Goal: Navigation & Orientation: Understand site structure

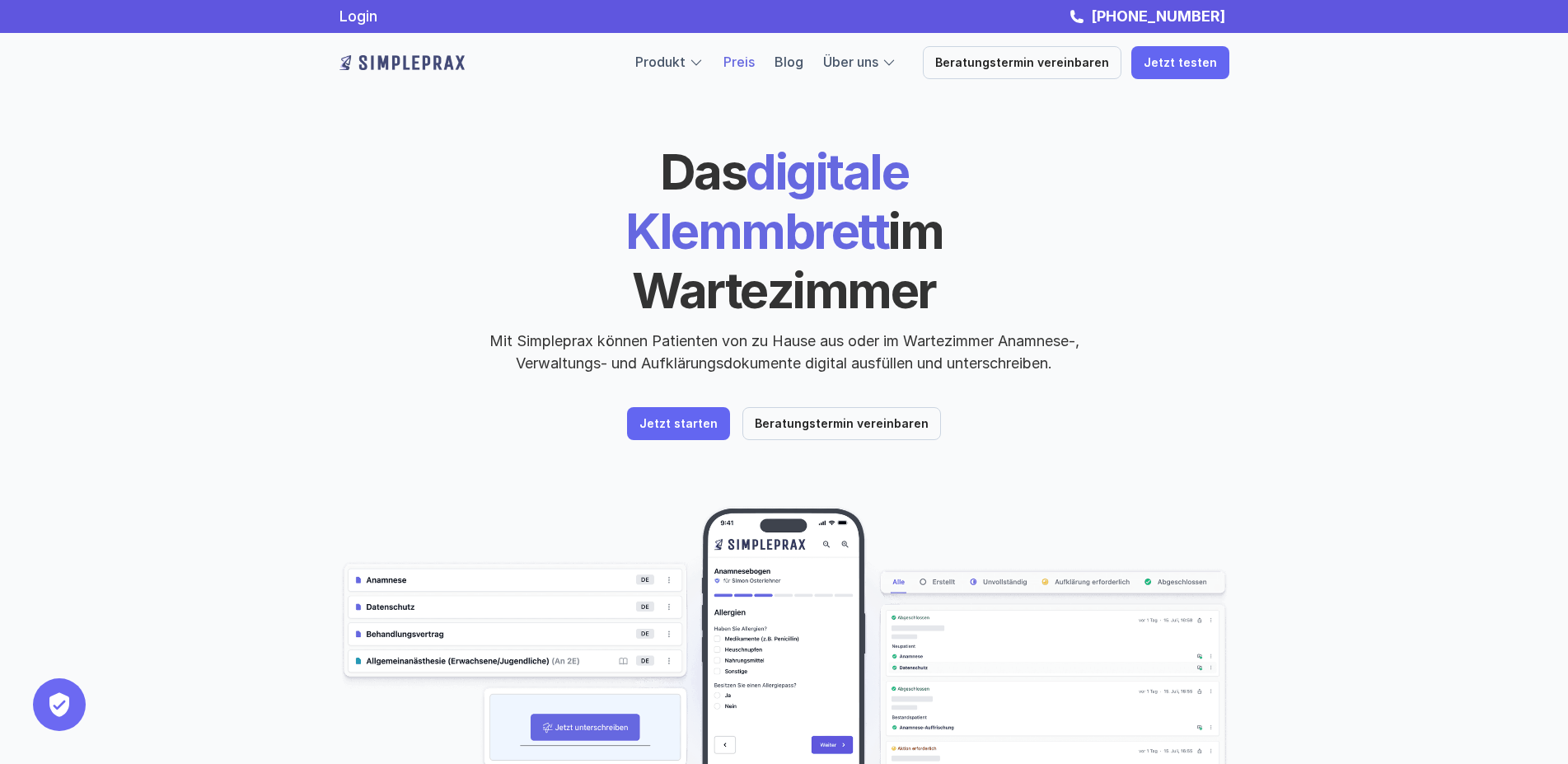
click at [755, 59] on link "Preis" at bounding box center [739, 62] width 32 height 17
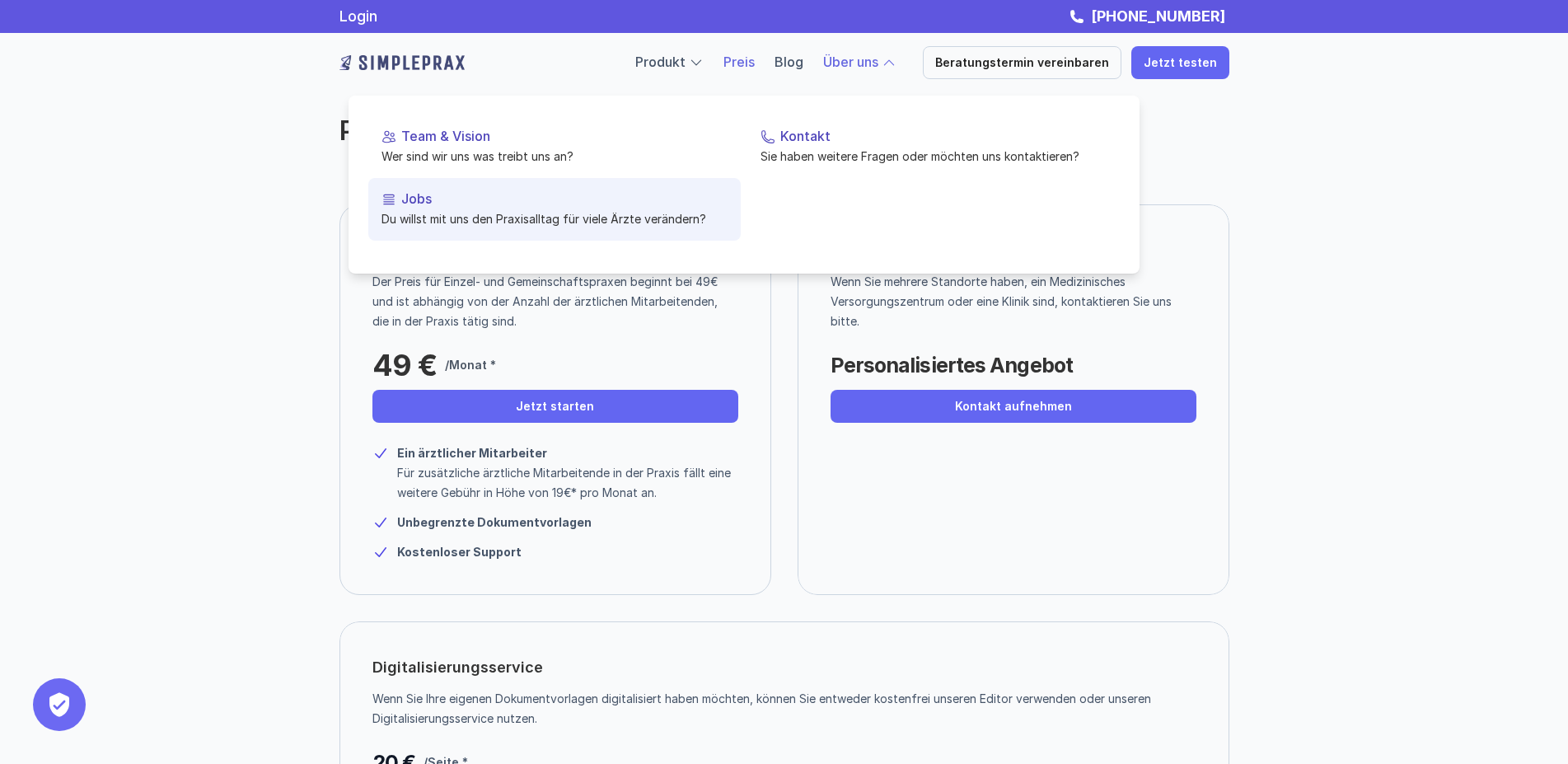
click at [482, 223] on p "Du willst mit uns den Praxisalltag für viele Ärzte verändern?" at bounding box center [554, 219] width 346 height 18
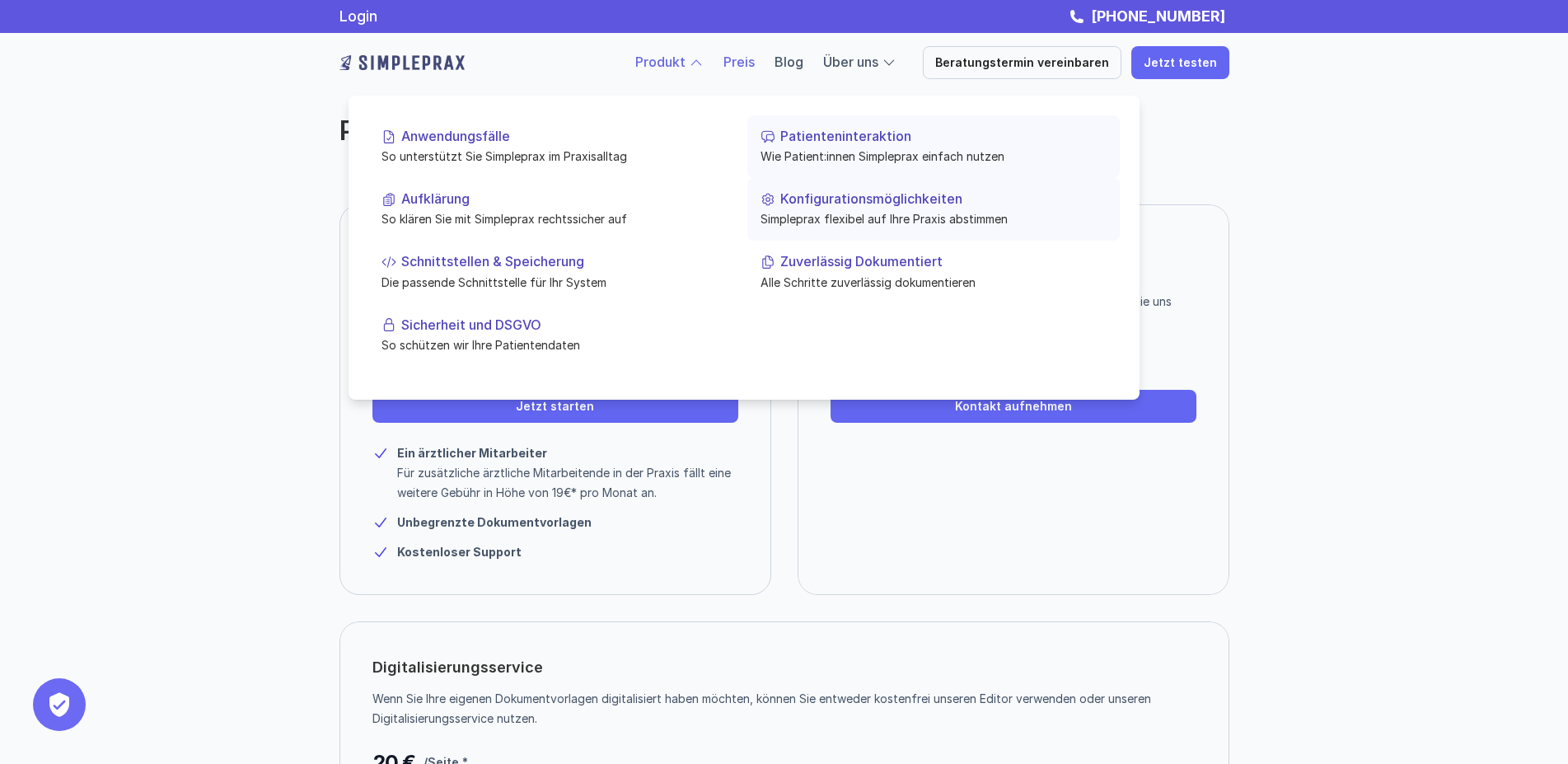
click at [882, 208] on link "Konfigurationsmöglichkeiten Simpleprax flexibel auf Ihre Praxis abstimmen" at bounding box center [934, 208] width 372 height 62
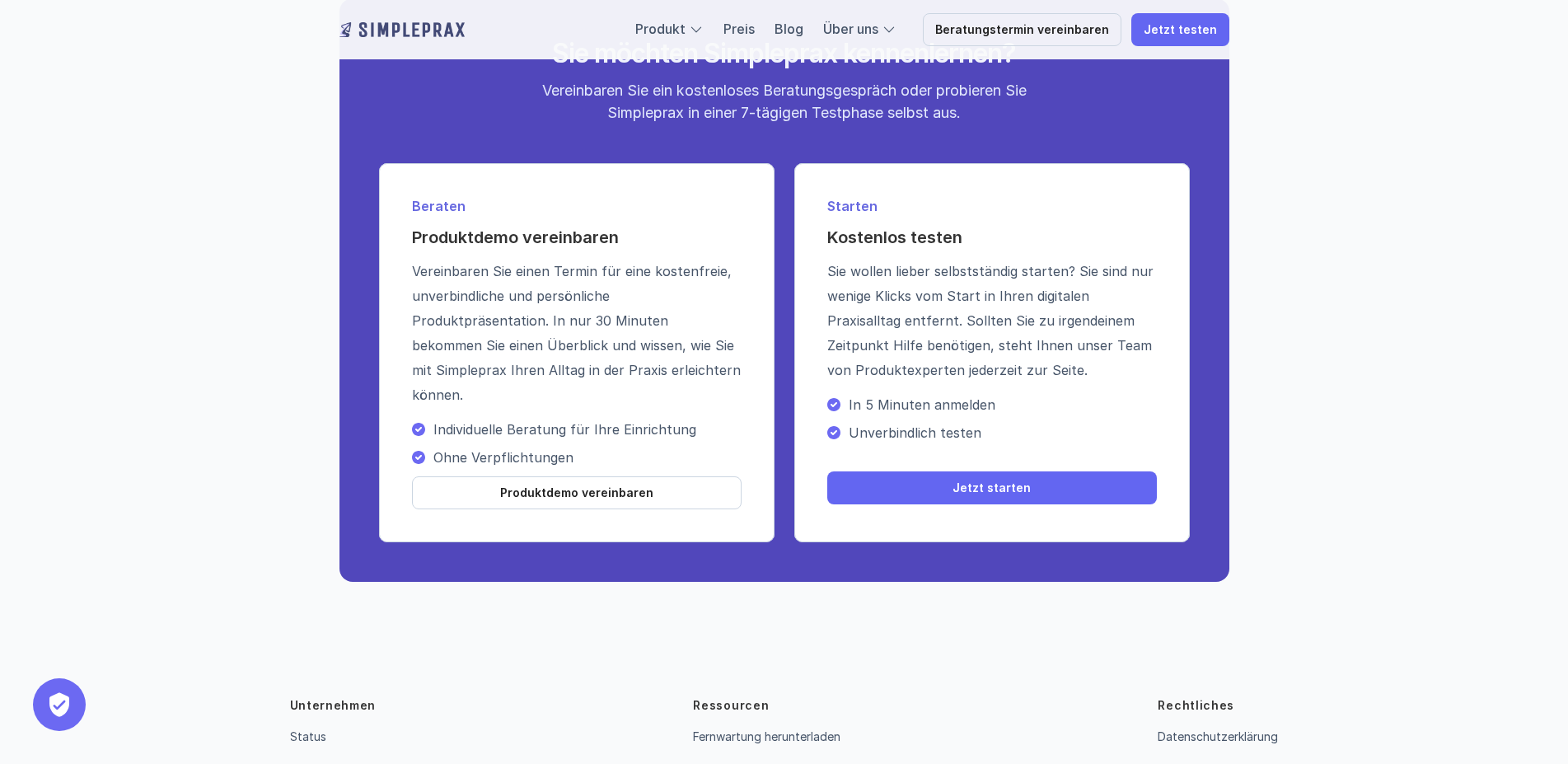
scroll to position [3508, 0]
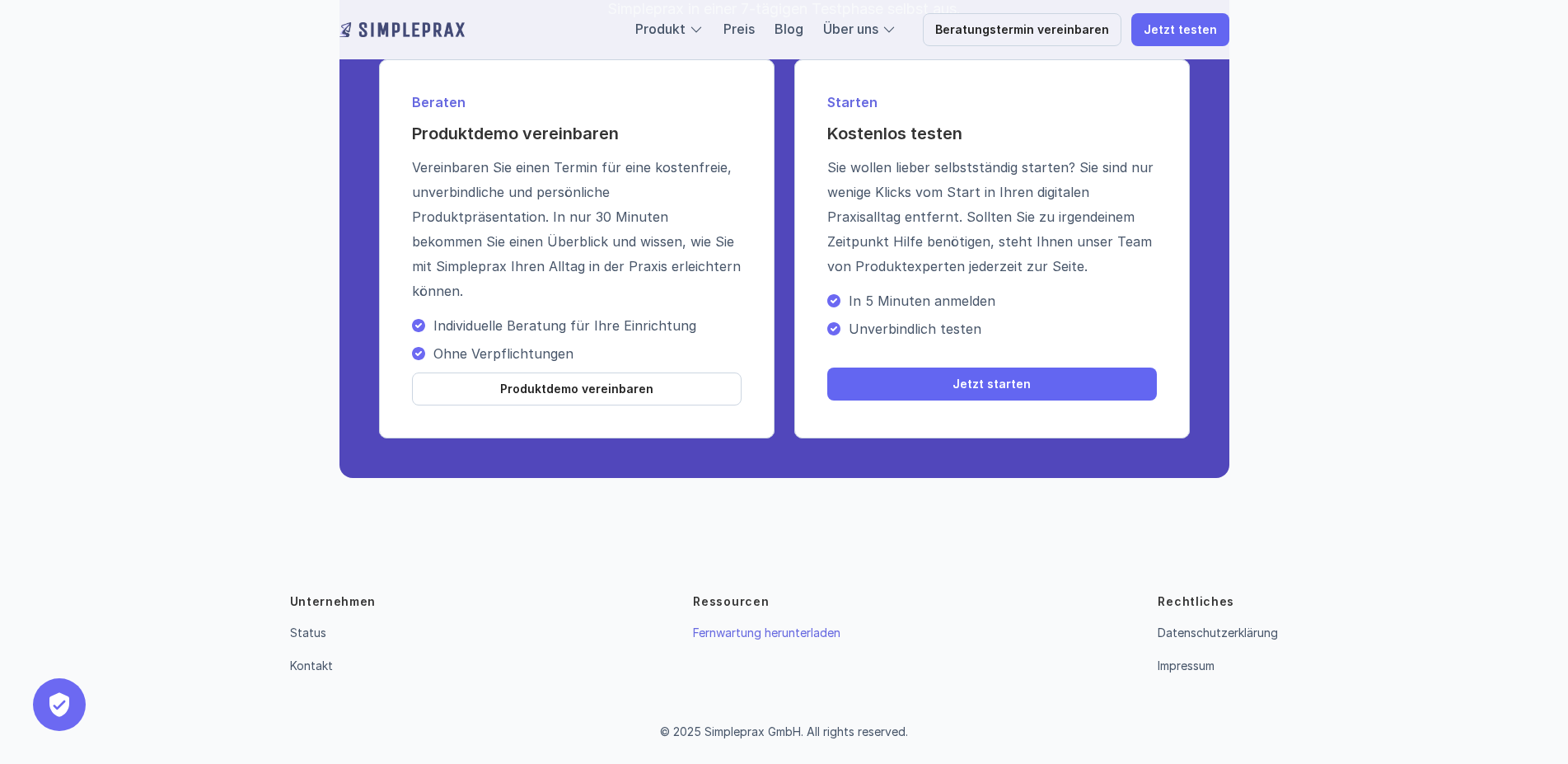
click at [766, 636] on link "Fernwartung herunterladen" at bounding box center [766, 632] width 148 height 14
click at [1176, 665] on link "Impressum" at bounding box center [1186, 665] width 57 height 14
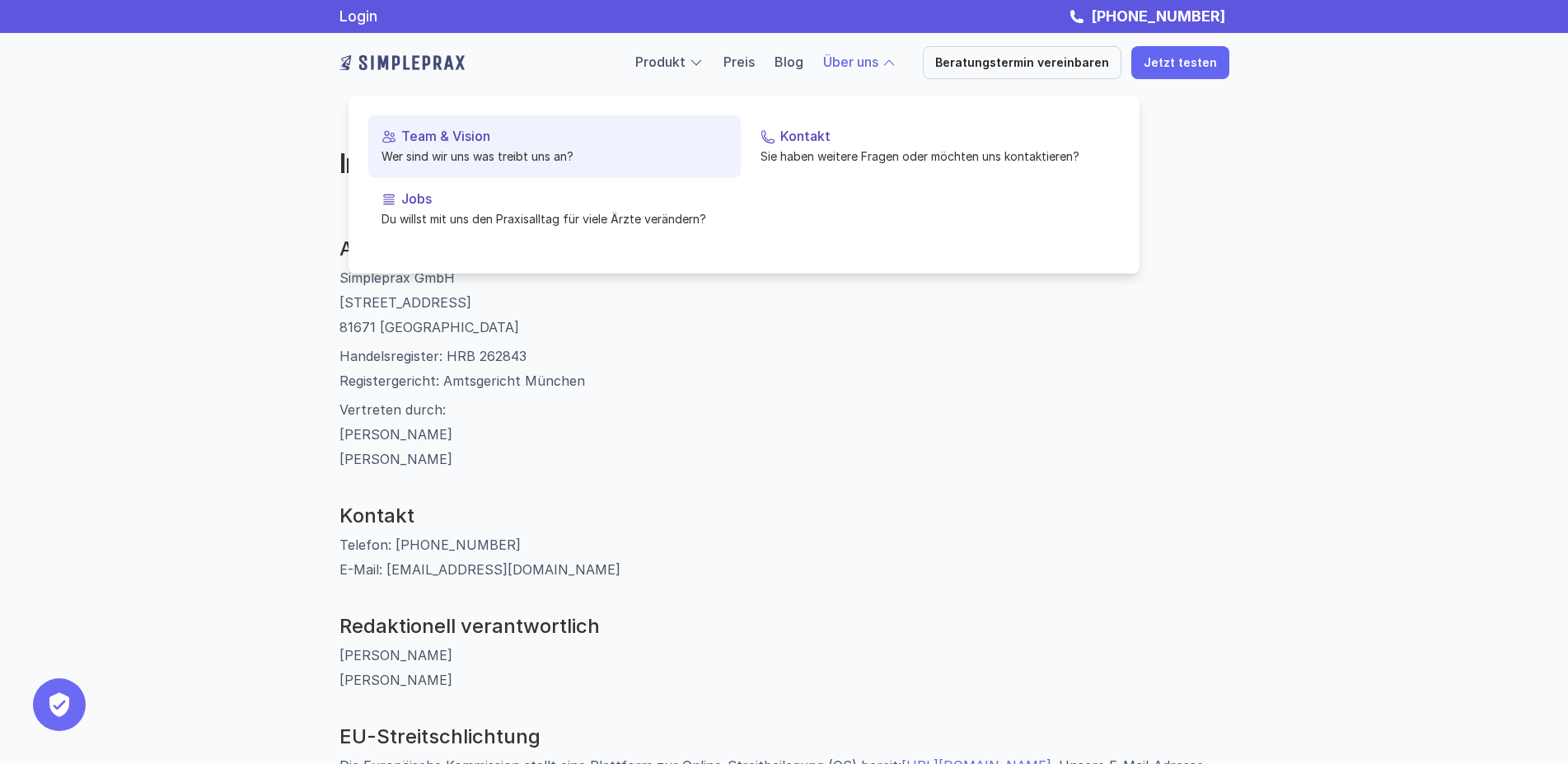
click at [476, 135] on p "Team & Vision" at bounding box center [564, 136] width 326 height 16
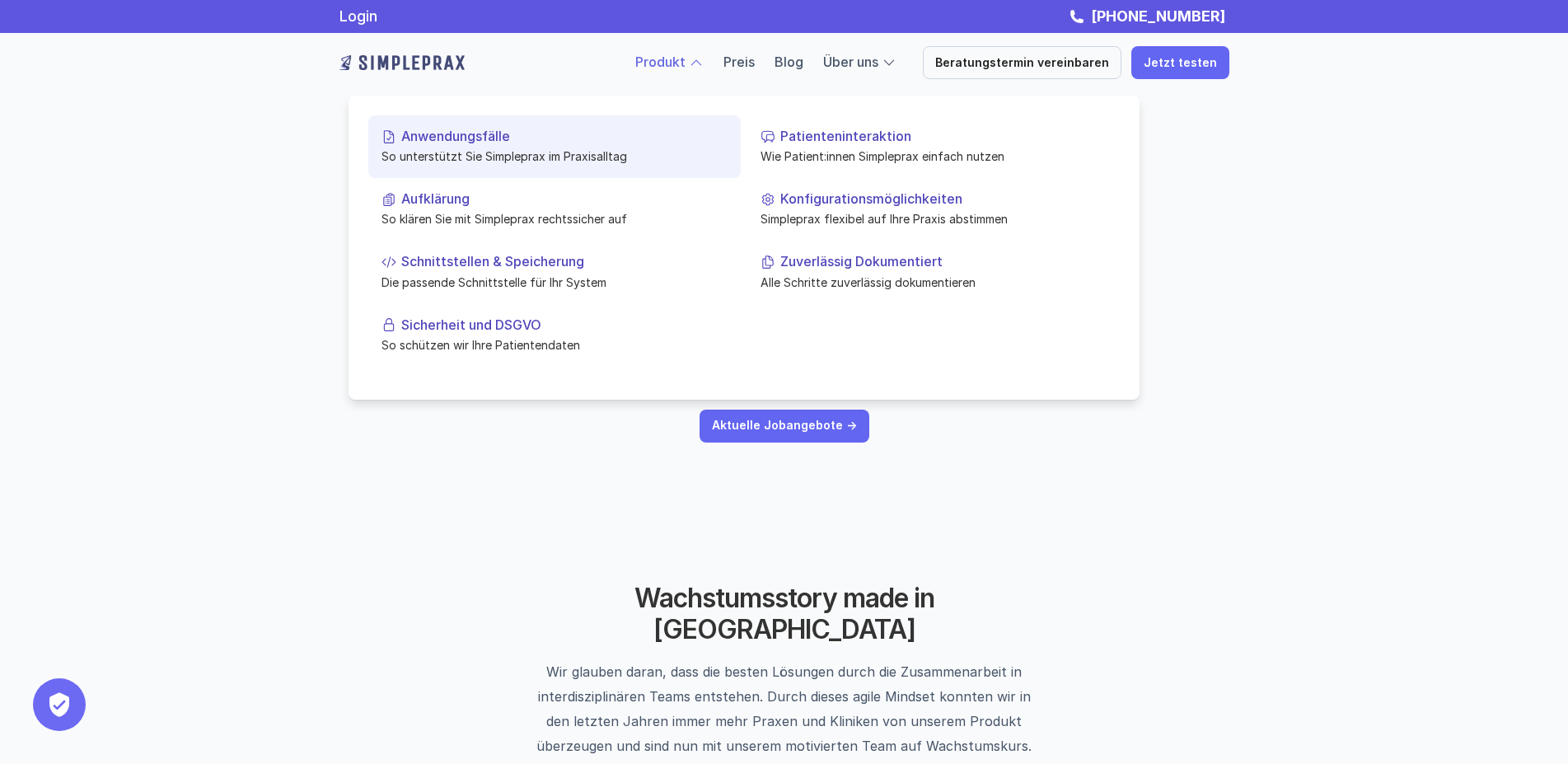
click at [471, 126] on link "Anwendungsfälle So unterstützt Sie Simpleprax im Praxisalltag" at bounding box center [554, 146] width 372 height 62
